Goal: Use online tool/utility: Utilize a website feature to perform a specific function

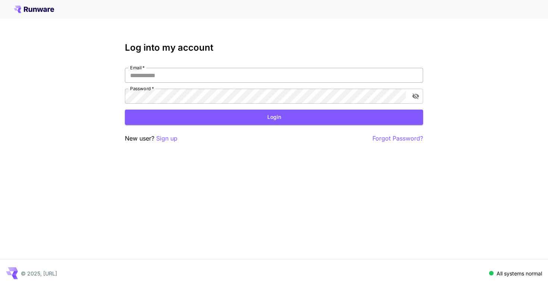
click at [259, 82] on input "Email   *" at bounding box center [274, 75] width 298 height 15
click at [263, 78] on input "Email   *" at bounding box center [274, 75] width 298 height 15
type input "**********"
click at [341, 112] on button "Login" at bounding box center [274, 117] width 298 height 15
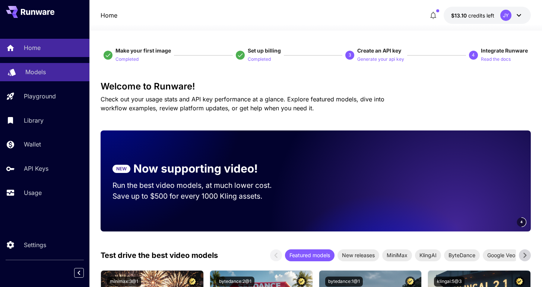
click at [45, 71] on p "Models" at bounding box center [35, 71] width 21 height 9
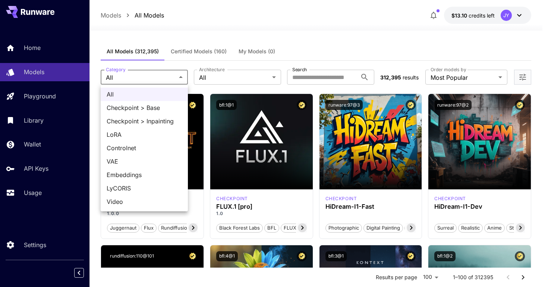
drag, startPoint x: 165, startPoint y: 77, endPoint x: 190, endPoint y: 73, distance: 26.0
click at [165, 76] on div at bounding box center [274, 143] width 548 height 287
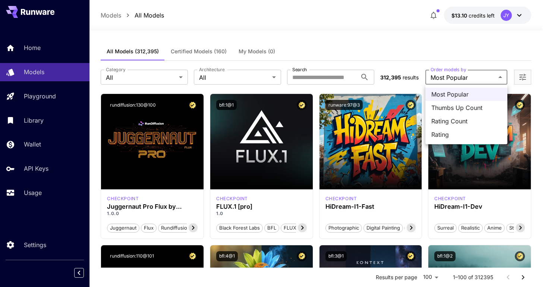
click at [461, 72] on div at bounding box center [274, 143] width 548 height 287
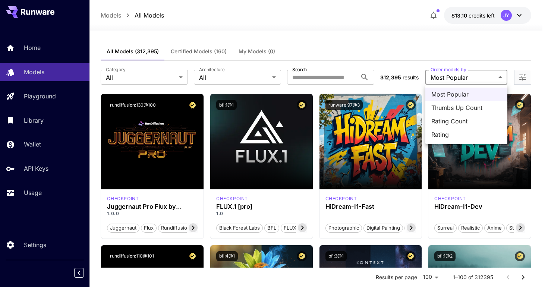
click at [486, 110] on span "Thumbs Up Count" at bounding box center [466, 107] width 70 height 9
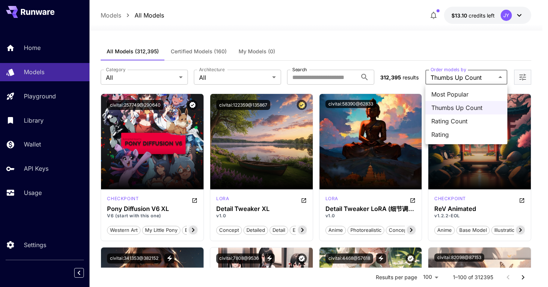
click at [460, 122] on span "Rating Count" at bounding box center [466, 121] width 70 height 9
type input "**********"
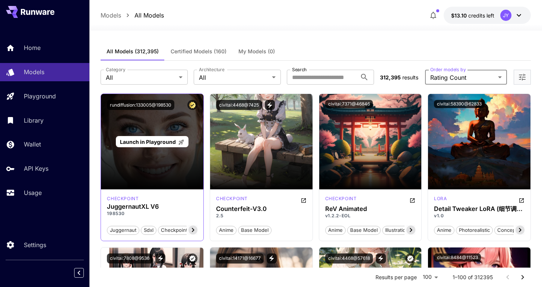
click at [163, 174] on div "Launch in Playground" at bounding box center [152, 141] width 103 height 95
click at [145, 143] on span "Launch in Playground" at bounding box center [148, 142] width 56 height 6
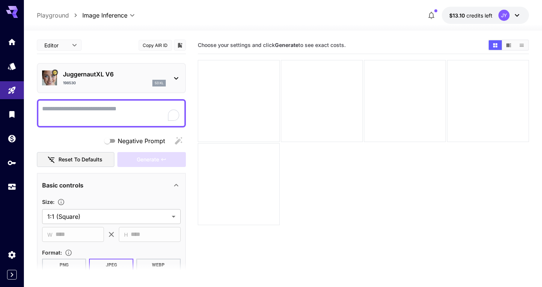
click at [115, 108] on textarea "Negative Prompt" at bounding box center [111, 113] width 139 height 18
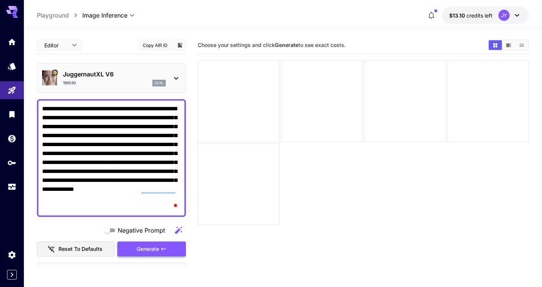
type textarea "**********"
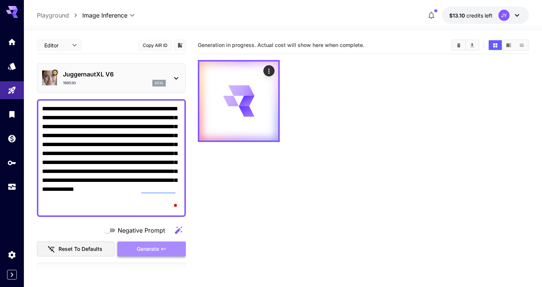
click at [149, 246] on span "Generate" at bounding box center [148, 249] width 22 height 9
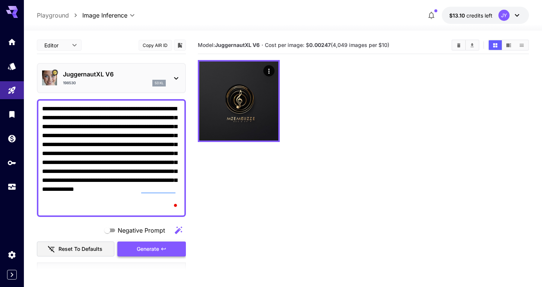
click at [138, 251] on span "Generate" at bounding box center [148, 249] width 22 height 9
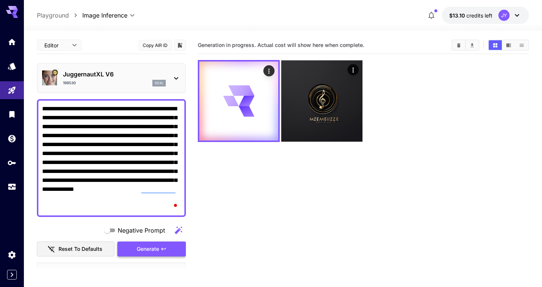
click at [138, 251] on span "Generate" at bounding box center [148, 249] width 22 height 9
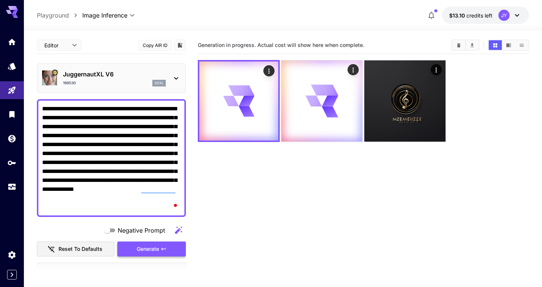
click at [149, 251] on span "Generate" at bounding box center [148, 249] width 22 height 9
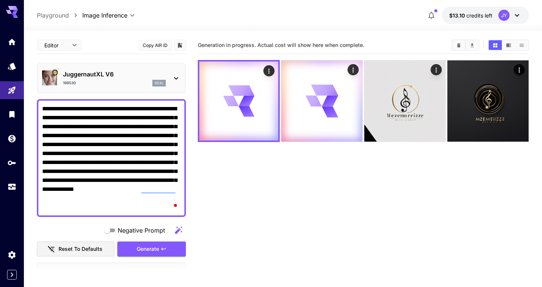
click at [263, 14] on div "**********" at bounding box center [283, 15] width 492 height 17
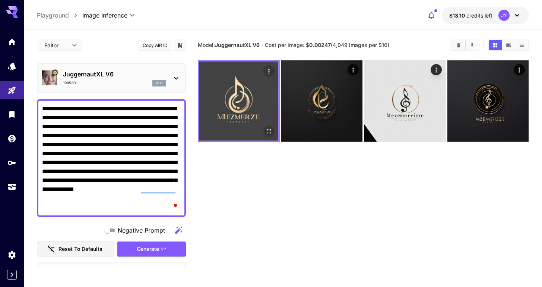
click at [259, 97] on img at bounding box center [238, 101] width 79 height 79
click at [270, 75] on button "Actions" at bounding box center [269, 70] width 11 height 11
click at [268, 73] on icon "Actions" at bounding box center [268, 71] width 1 height 5
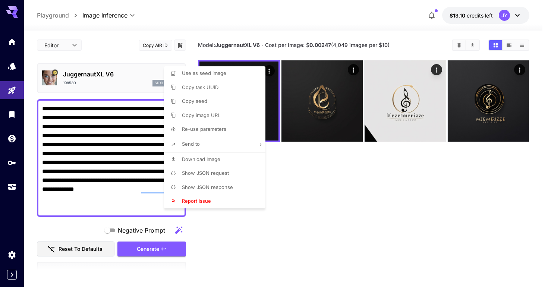
click at [80, 133] on div at bounding box center [274, 143] width 548 height 287
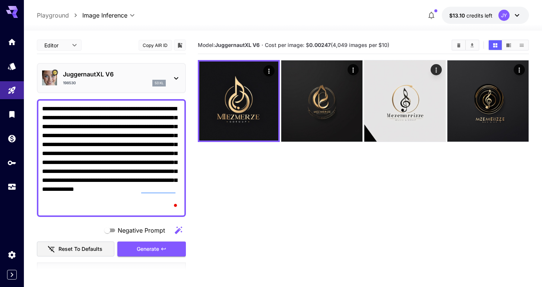
click at [156, 86] on div "sdxl" at bounding box center [158, 83] width 13 height 7
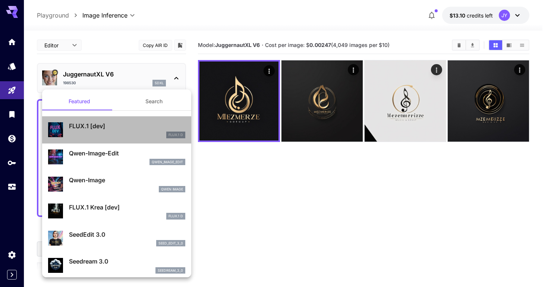
click at [130, 126] on p "FLUX.1 [dev]" at bounding box center [127, 126] width 116 height 9
type input "**"
type input "***"
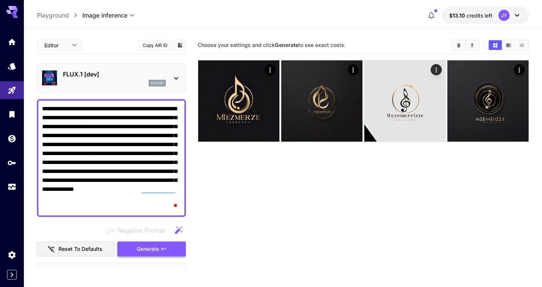
click at [149, 251] on span "Generate" at bounding box center [148, 249] width 22 height 9
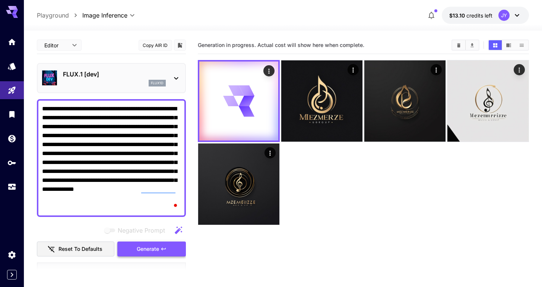
click at [149, 250] on span "Generate" at bounding box center [148, 249] width 22 height 9
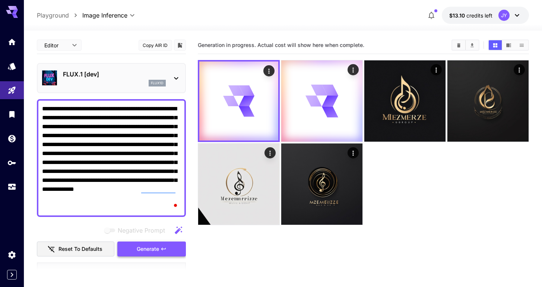
click at [149, 250] on span "Generate" at bounding box center [148, 249] width 22 height 9
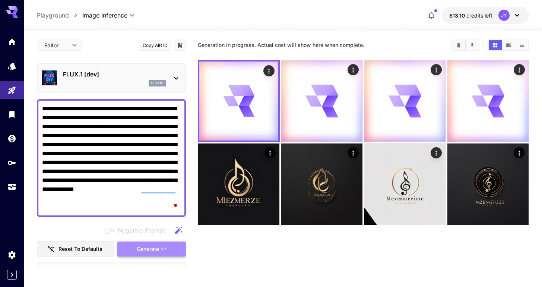
click at [149, 250] on span "Generate" at bounding box center [148, 249] width 22 height 9
click at [416, 48] on section "Generation in progress. Actual cost will show here when complete." at bounding box center [322, 45] width 248 height 7
click at [396, 51] on div "Generation in progress. Actual cost will show here when complete." at bounding box center [363, 46] width 331 height 18
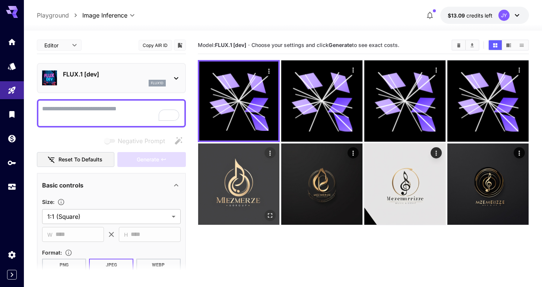
click at [240, 152] on img at bounding box center [238, 184] width 81 height 81
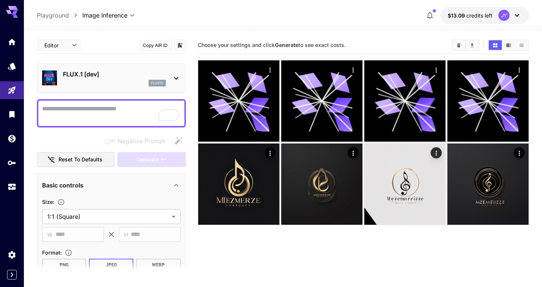
click at [114, 104] on textarea "Negative Prompt" at bounding box center [111, 113] width 139 height 18
paste textarea "**********"
type textarea "**********"
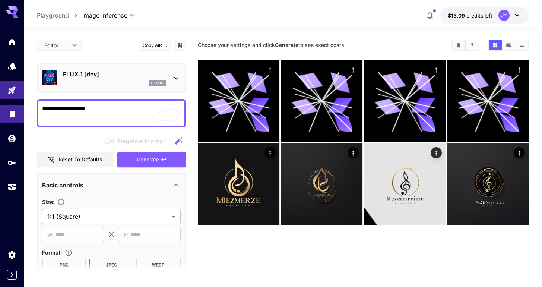
drag, startPoint x: 118, startPoint y: 110, endPoint x: 1, endPoint y: 113, distance: 117.1
click at [1, 113] on div "**********" at bounding box center [271, 173] width 542 height 346
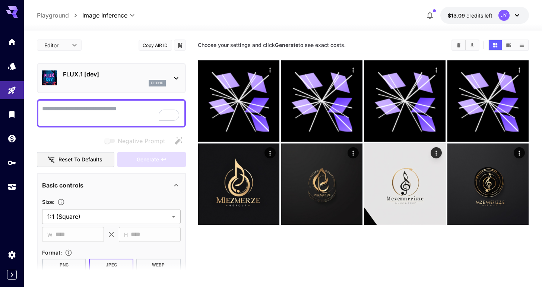
paste textarea "**********"
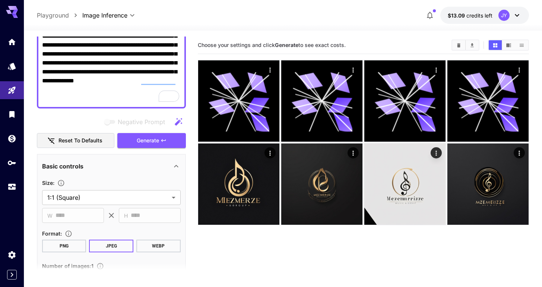
scroll to position [72, 0]
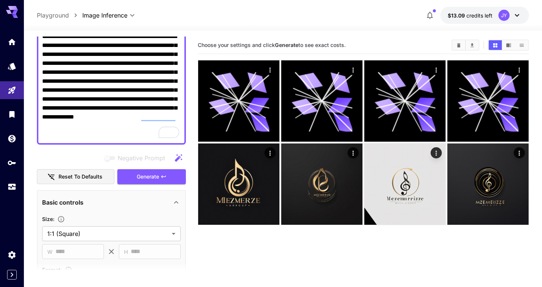
type textarea "**********"
click at [140, 166] on div "Negative Prompt Reset to defaults Generate" at bounding box center [111, 168] width 149 height 34
click at [140, 174] on span "Generate" at bounding box center [148, 176] width 22 height 9
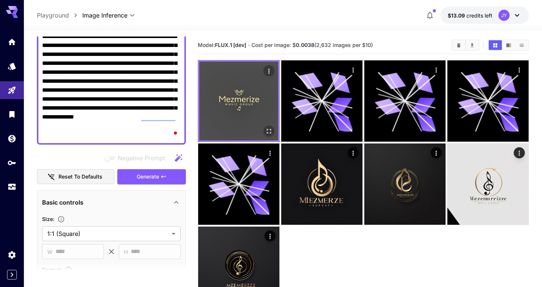
click at [246, 88] on img at bounding box center [238, 101] width 79 height 79
click at [248, 84] on img at bounding box center [238, 101] width 79 height 79
click at [256, 98] on img at bounding box center [238, 101] width 79 height 79
click at [268, 126] on button "Open in fullscreen" at bounding box center [269, 131] width 11 height 11
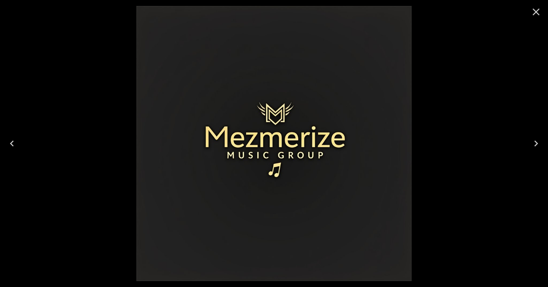
click at [537, 11] on icon "Close" at bounding box center [536, 12] width 7 height 7
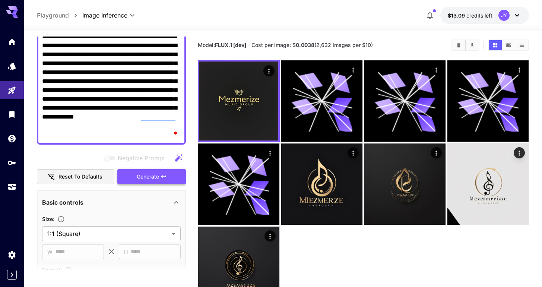
click at [153, 173] on span "Generate" at bounding box center [148, 176] width 22 height 9
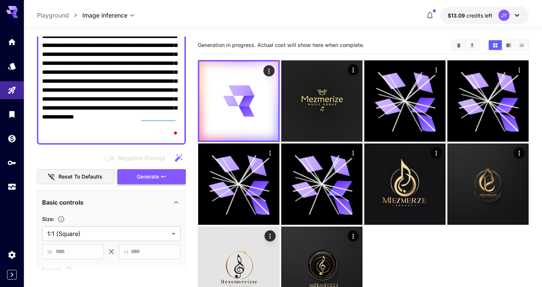
click at [154, 176] on span "Generate" at bounding box center [148, 176] width 22 height 9
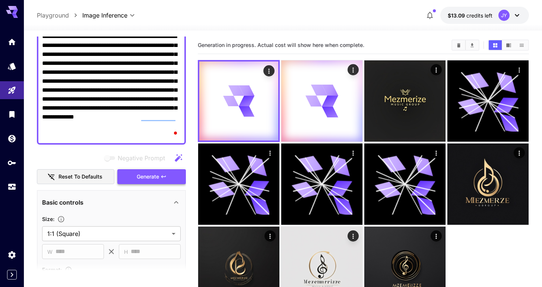
click at [154, 176] on span "Generate" at bounding box center [148, 176] width 22 height 9
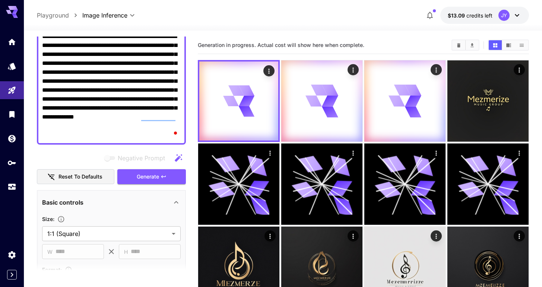
click at [407, 31] on div "**********" at bounding box center [283, 188] width 492 height 315
click at [406, 42] on section "Generation in progress. Actual cost will show here when complete." at bounding box center [322, 45] width 248 height 7
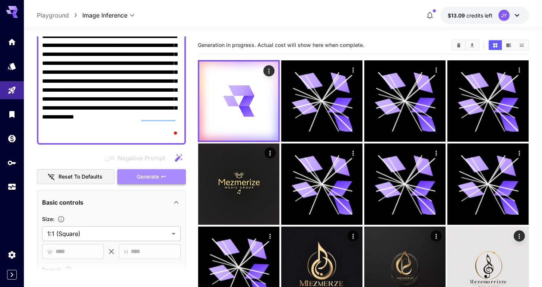
click at [154, 174] on span "Generate" at bounding box center [148, 176] width 22 height 9
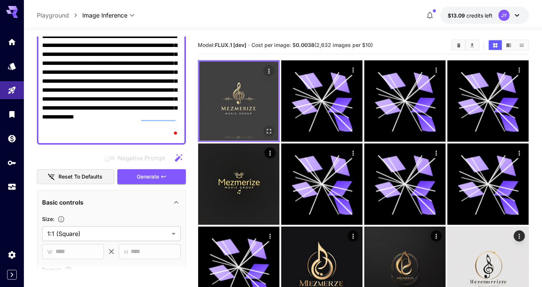
click at [245, 105] on img at bounding box center [238, 101] width 79 height 79
click at [269, 73] on icon "Actions" at bounding box center [268, 71] width 1 height 5
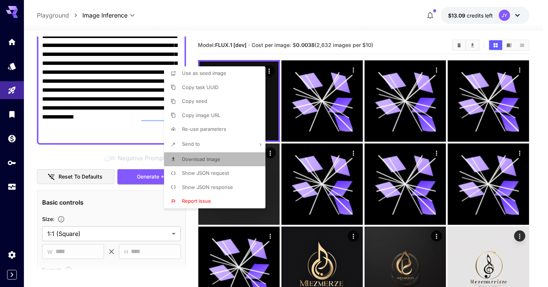
click at [220, 156] on p "Download Image" at bounding box center [201, 159] width 38 height 7
click at [311, 27] on div at bounding box center [274, 143] width 548 height 287
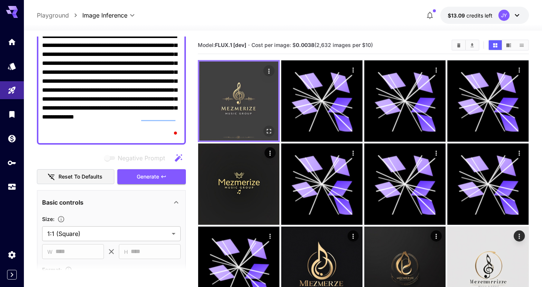
click at [236, 120] on img at bounding box center [238, 101] width 79 height 79
click at [269, 130] on icon "Open in fullscreen" at bounding box center [268, 130] width 7 height 7
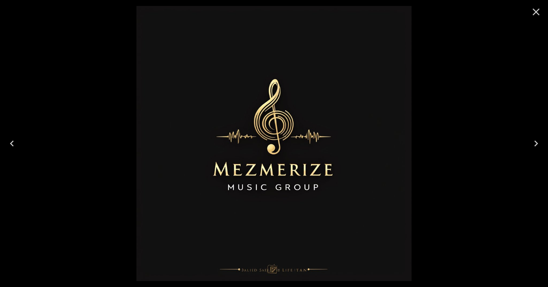
click at [529, 13] on button "Close" at bounding box center [536, 12] width 18 height 18
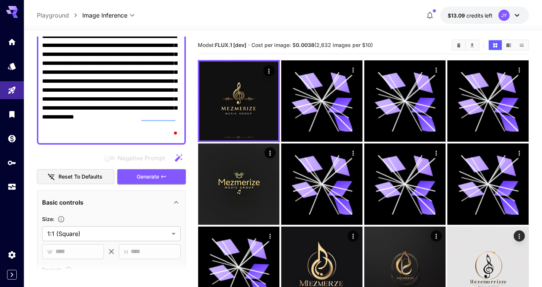
click at [116, 114] on textarea "**********" at bounding box center [111, 85] width 139 height 107
paste textarea "****"
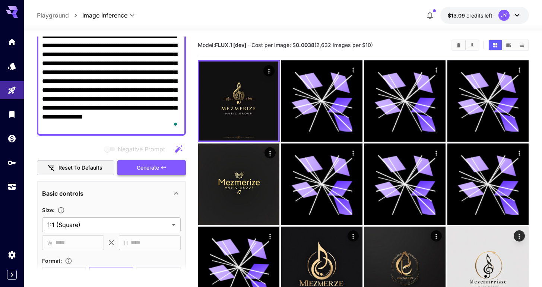
type textarea "**********"
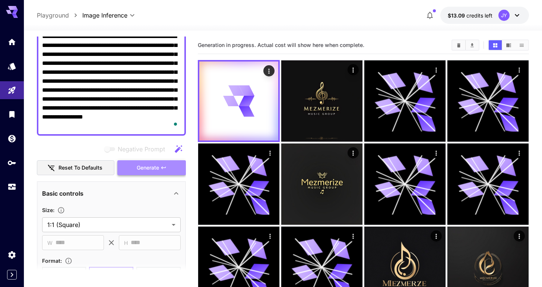
click at [134, 172] on button "Generate" at bounding box center [151, 167] width 69 height 15
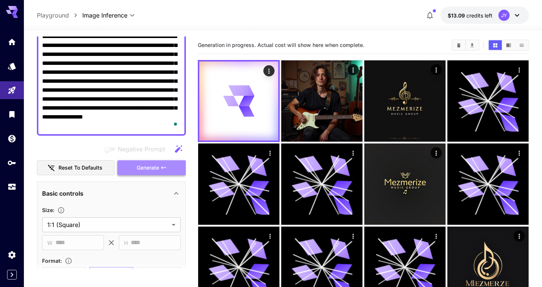
click at [154, 167] on span "Generate" at bounding box center [148, 167] width 22 height 9
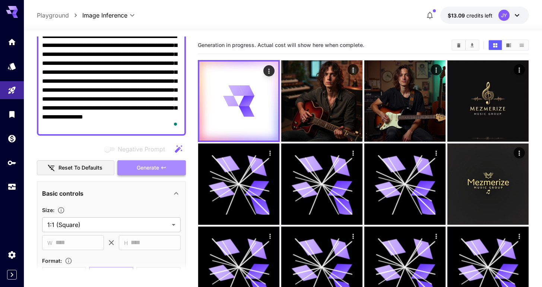
click at [154, 167] on span "Generate" at bounding box center [148, 167] width 22 height 9
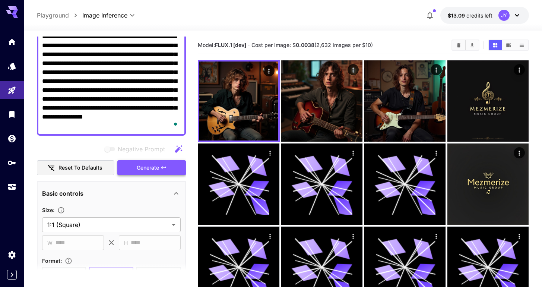
click at [154, 167] on span "Generate" at bounding box center [148, 167] width 22 height 9
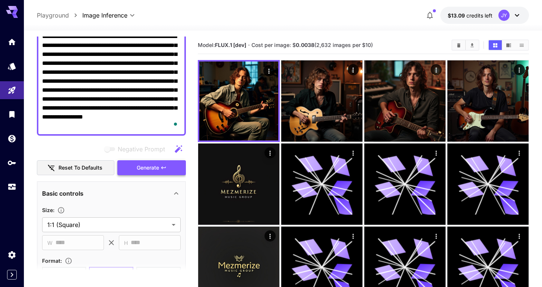
click at [154, 167] on span "Generate" at bounding box center [148, 167] width 22 height 9
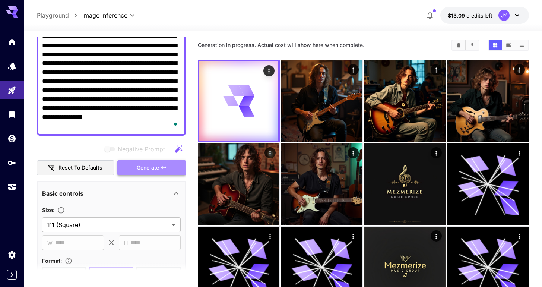
click at [133, 170] on button "Generate" at bounding box center [151, 167] width 69 height 15
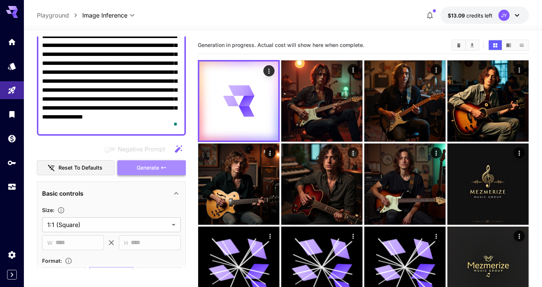
click at [133, 170] on button "Generate" at bounding box center [151, 167] width 69 height 15
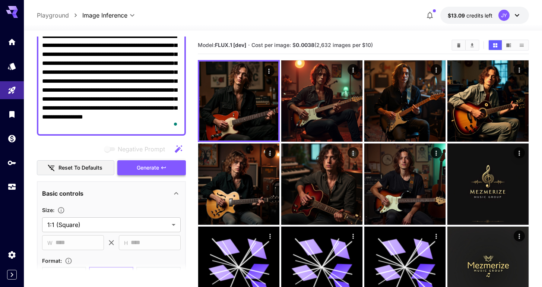
click at [150, 167] on span "Generate" at bounding box center [148, 167] width 22 height 9
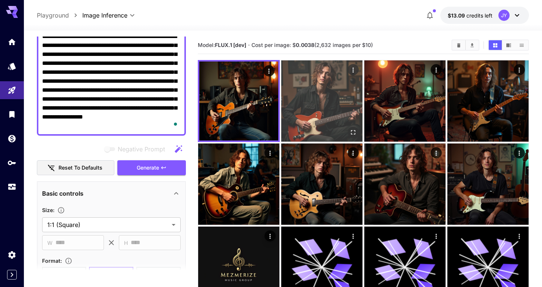
click at [290, 107] on img at bounding box center [321, 100] width 81 height 81
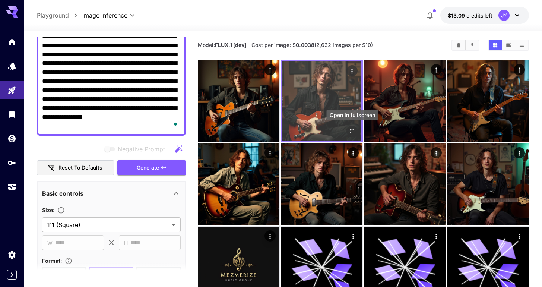
click at [352, 132] on icon "Open in fullscreen" at bounding box center [352, 130] width 7 height 7
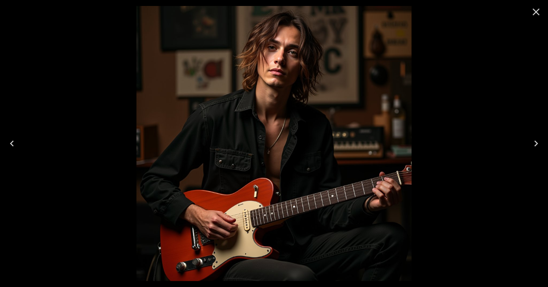
click at [538, 11] on icon "Close" at bounding box center [536, 12] width 12 height 12
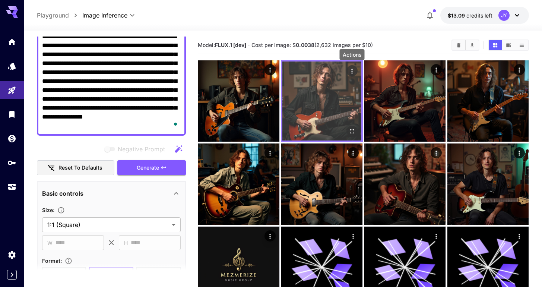
click at [353, 73] on icon "Actions" at bounding box center [352, 70] width 7 height 7
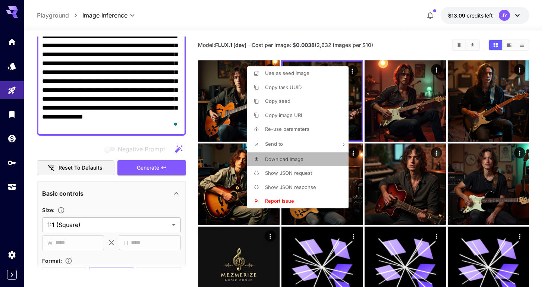
click at [293, 161] on span "Download Image" at bounding box center [284, 159] width 38 height 6
click at [155, 140] on div at bounding box center [274, 143] width 548 height 287
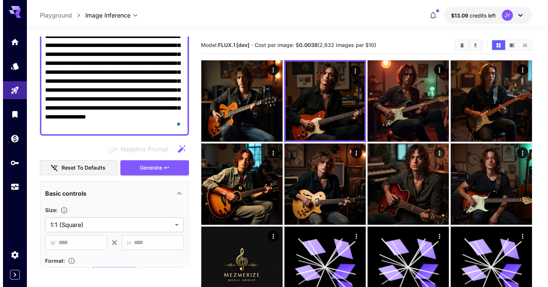
scroll to position [0, 0]
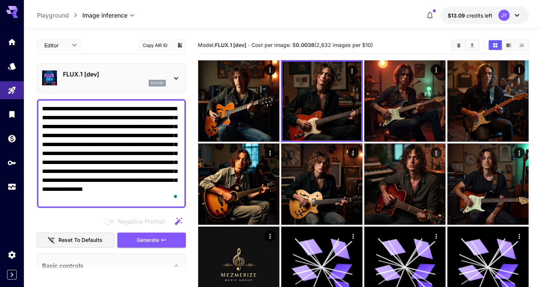
click at [149, 105] on textarea "**********" at bounding box center [111, 153] width 139 height 98
click at [149, 109] on textarea "**********" at bounding box center [111, 153] width 139 height 98
click at [132, 139] on textarea "**********" at bounding box center [111, 153] width 139 height 98
paste textarea "To enrich screen reader interactions, please activate Accessibility in Grammarl…"
type textarea "**********"
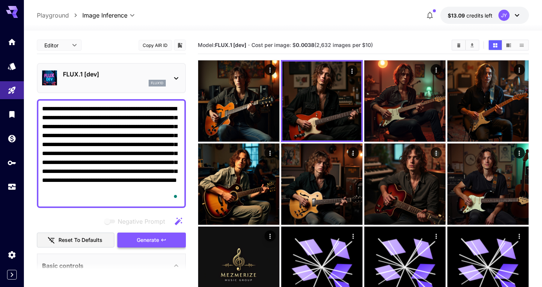
click at [138, 236] on span "Generate" at bounding box center [148, 240] width 22 height 9
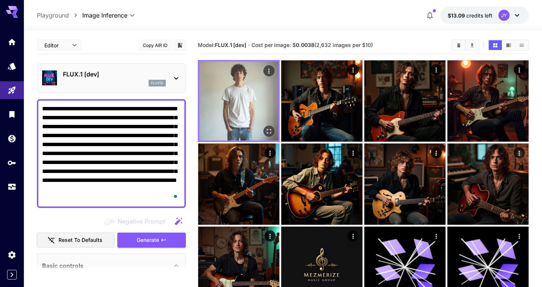
click at [249, 120] on img at bounding box center [238, 101] width 79 height 79
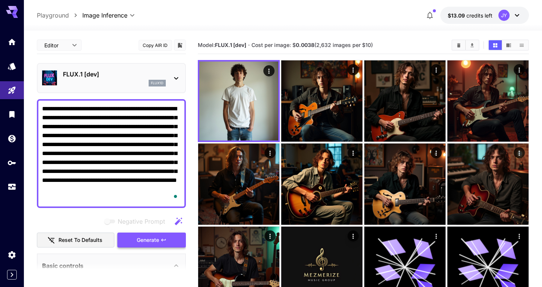
click at [164, 237] on icon "button" at bounding box center [164, 240] width 6 height 6
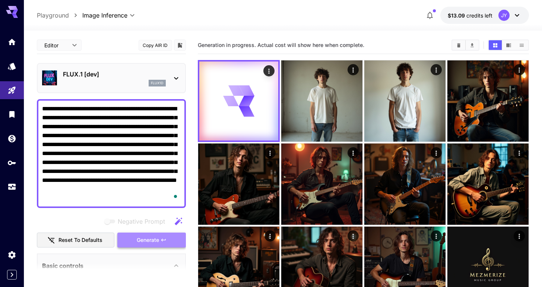
click at [160, 242] on button "Generate" at bounding box center [151, 240] width 69 height 15
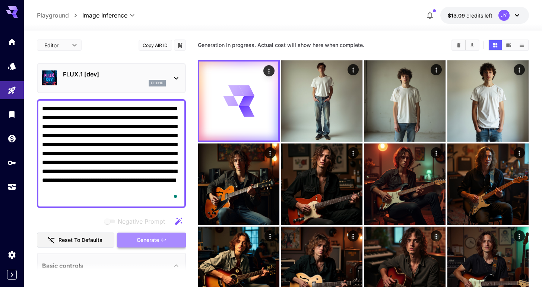
click at [160, 242] on button "Generate" at bounding box center [151, 240] width 69 height 15
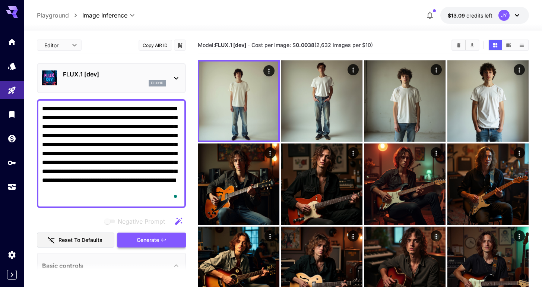
click at [148, 236] on span "Generate" at bounding box center [148, 240] width 22 height 9
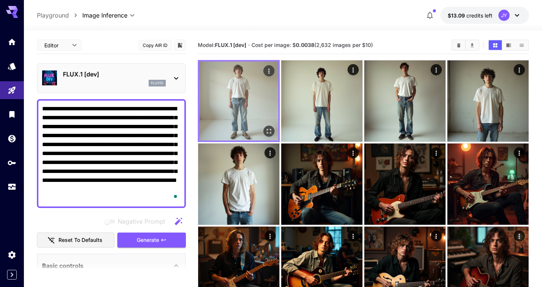
click at [255, 125] on img at bounding box center [238, 101] width 79 height 79
click at [266, 132] on icon "Open in fullscreen" at bounding box center [268, 130] width 7 height 7
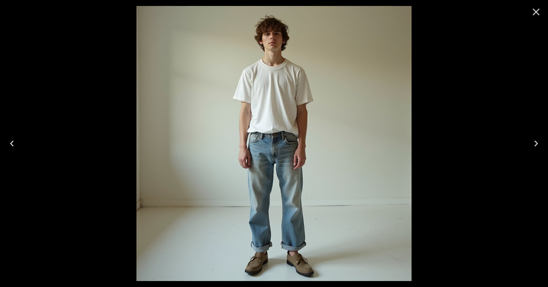
click at [535, 12] on icon "Close" at bounding box center [536, 12] width 12 height 12
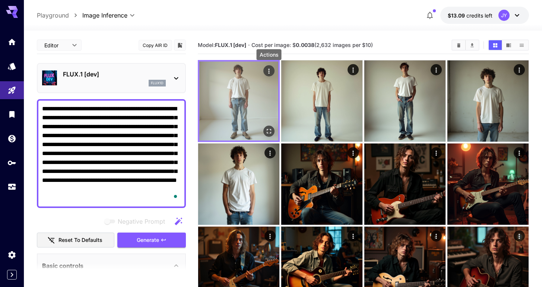
click at [272, 73] on icon "Actions" at bounding box center [268, 70] width 7 height 7
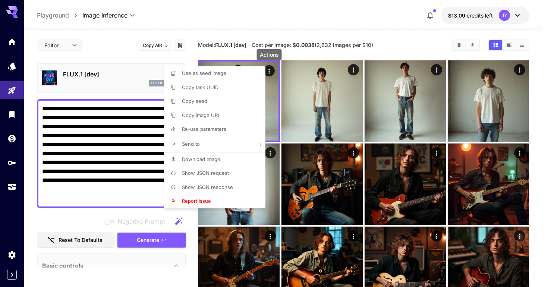
click at [220, 161] on li "Download Image" at bounding box center [217, 159] width 106 height 14
